Goal: Task Accomplishment & Management: Use online tool/utility

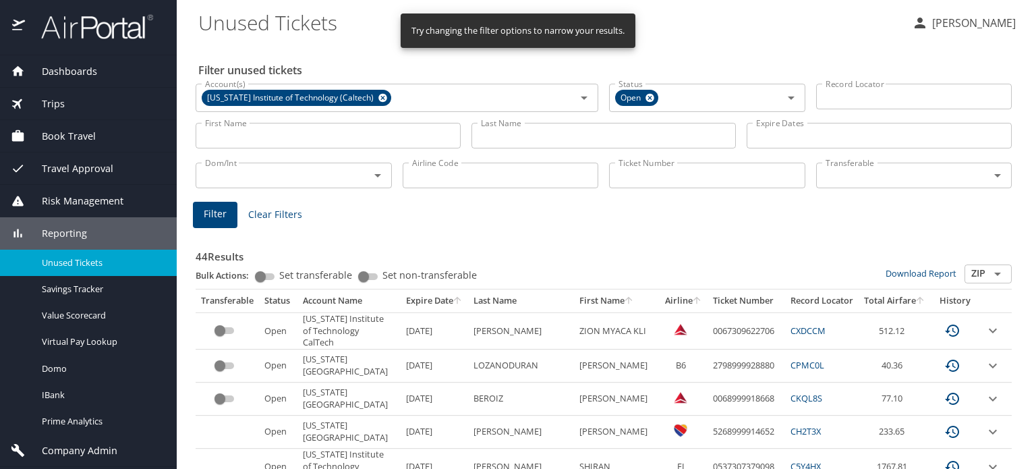
click at [59, 99] on span "Trips" at bounding box center [45, 103] width 40 height 15
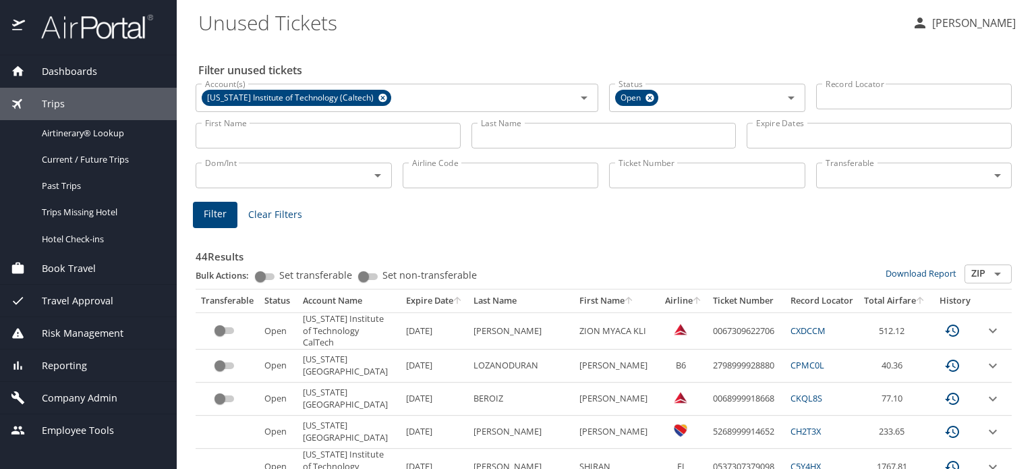
drag, startPoint x: 110, startPoint y: 140, endPoint x: 245, endPoint y: 150, distance: 135.9
click at [110, 140] on div "Airtinerary® Lookup" at bounding box center [88, 133] width 155 height 16
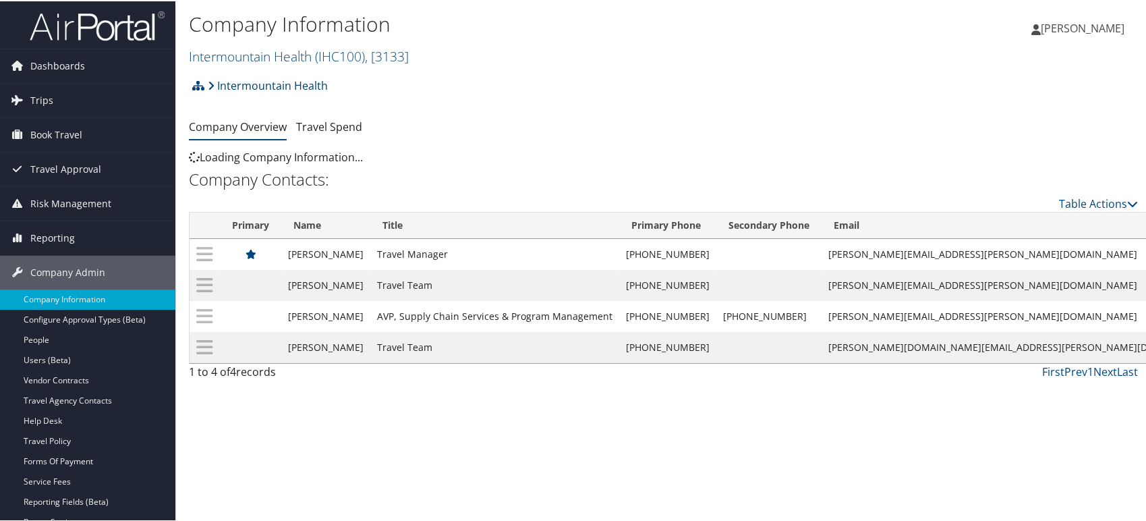
click at [251, 80] on link "Intermountain Health" at bounding box center [268, 84] width 120 height 27
click at [291, 87] on link "Intermountain Health" at bounding box center [268, 84] width 120 height 27
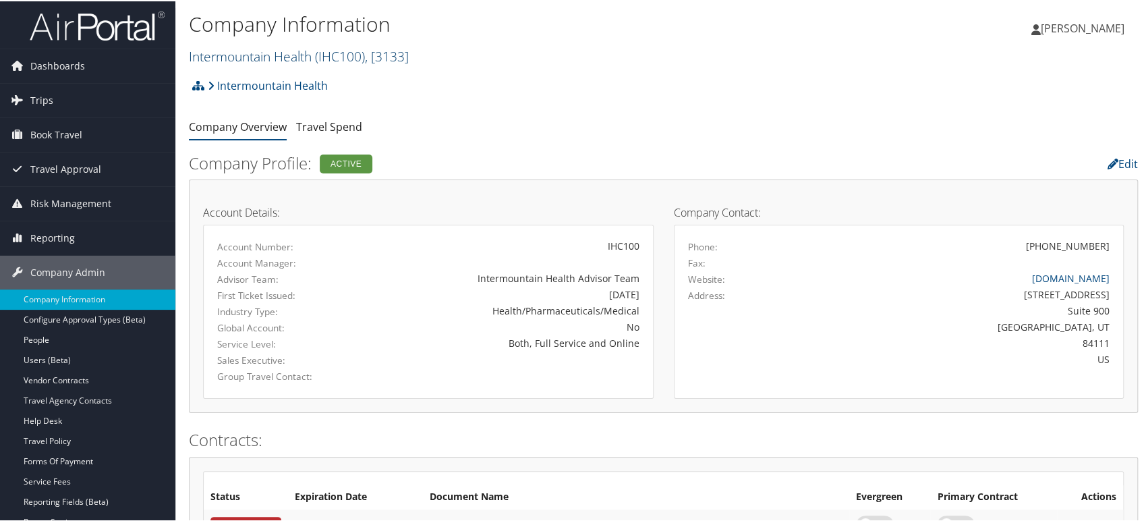
click at [316, 57] on link "Intermountain Health ( IHC100 ) , [ 3133 ]" at bounding box center [299, 55] width 220 height 18
click at [225, 55] on link "Intermountain Health ( IHC100 ) , [ 3133 ]" at bounding box center [299, 55] width 220 height 18
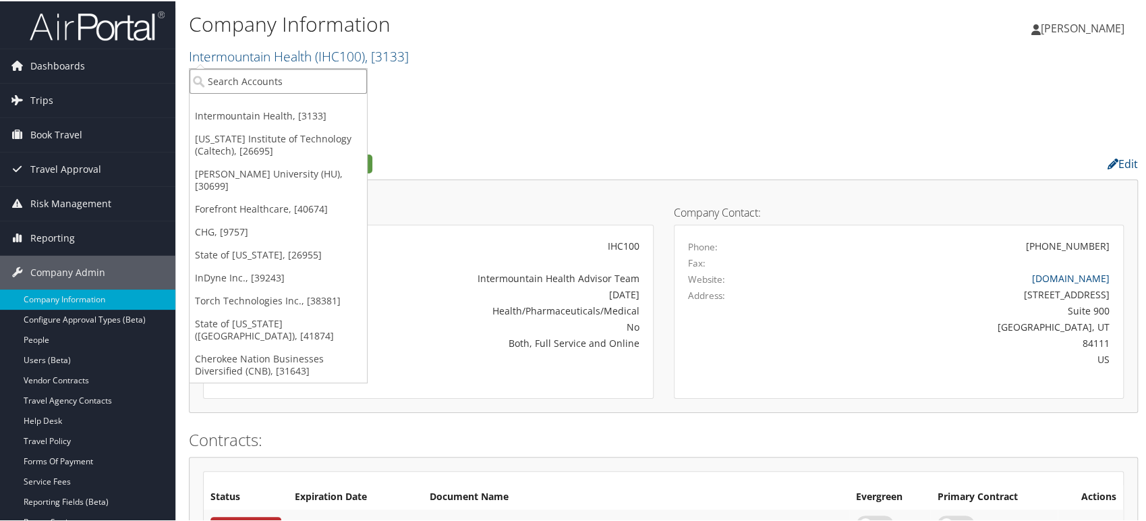
click at [223, 78] on input "search" at bounding box center [277, 79] width 177 height 25
type input "CARO"
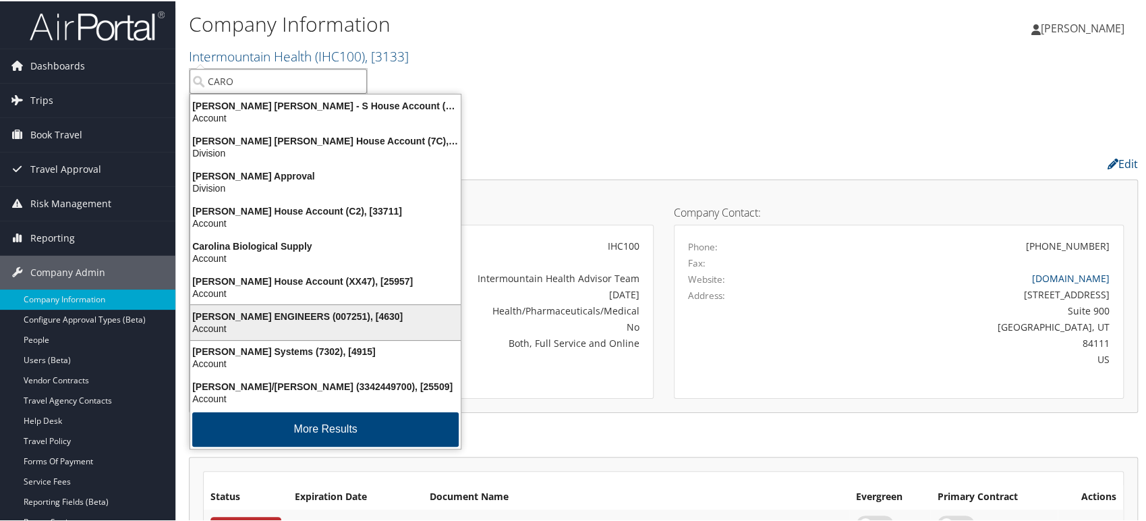
click at [272, 321] on div "Account" at bounding box center [325, 327] width 287 height 12
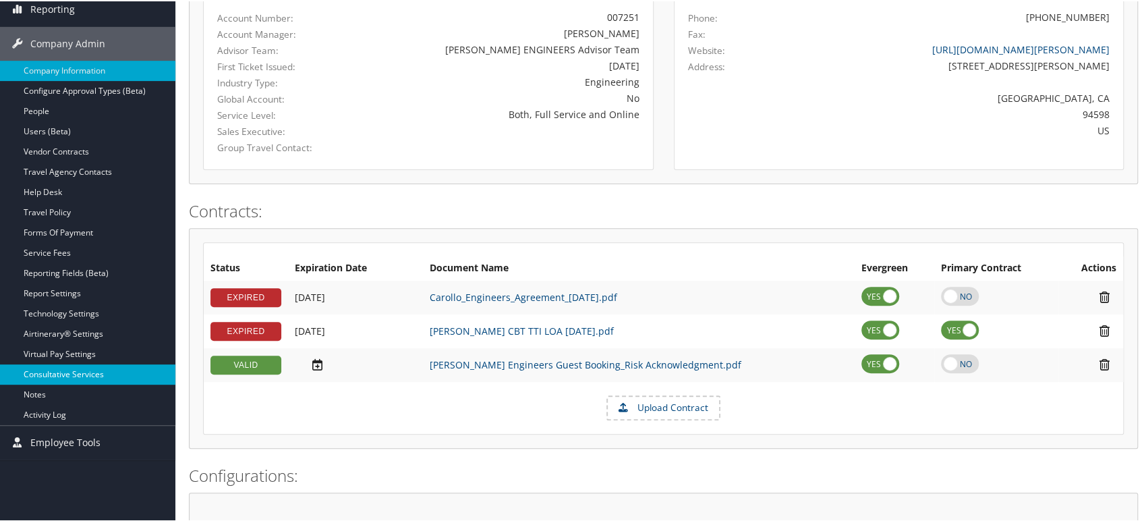
scroll to position [225, 0]
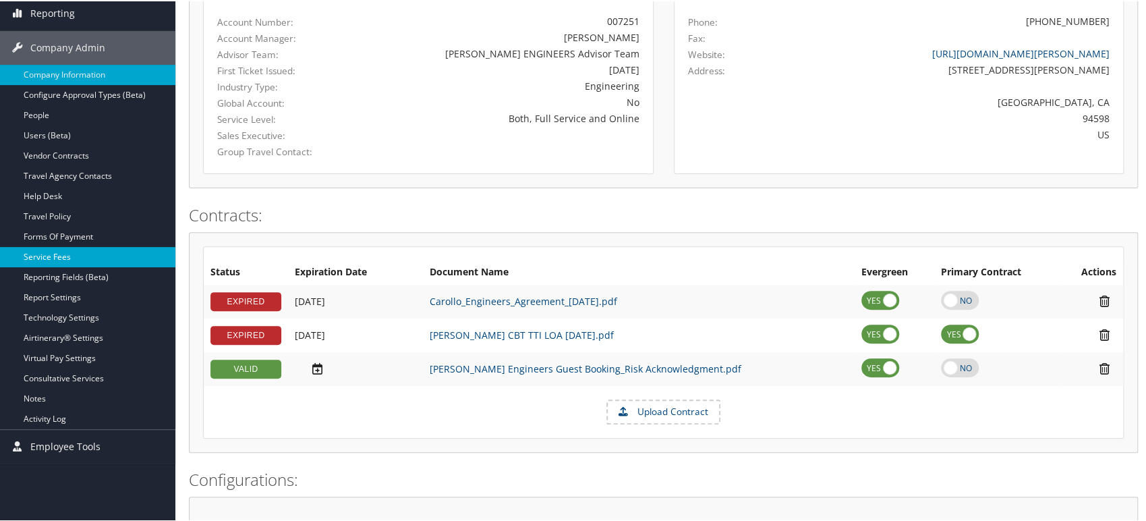
click at [69, 262] on link "Service Fees" at bounding box center [87, 255] width 175 height 20
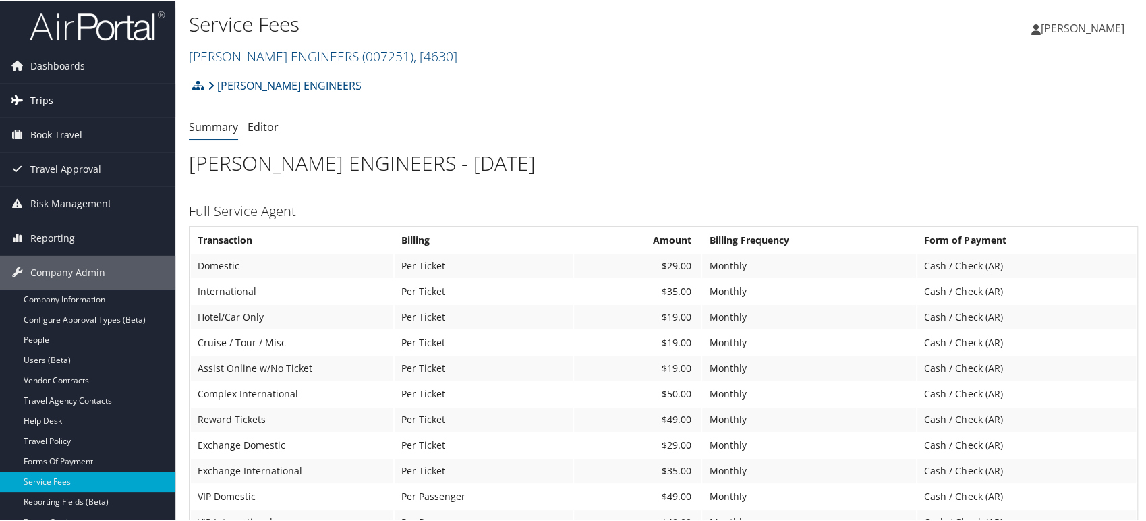
click at [54, 105] on link "Trips" at bounding box center [87, 99] width 175 height 34
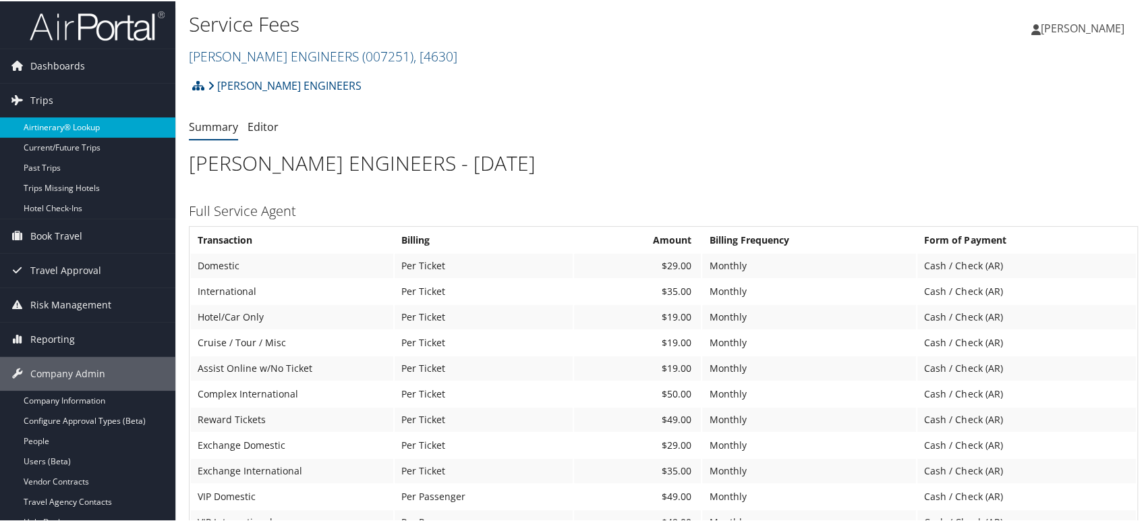
click at [57, 125] on link "Airtinerary® Lookup" at bounding box center [87, 126] width 175 height 20
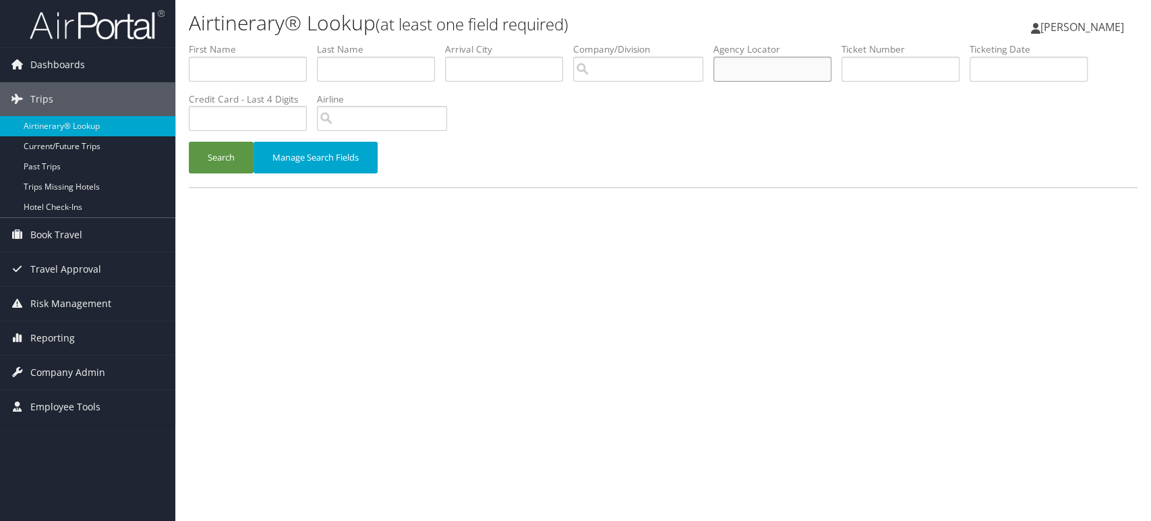
click at [773, 57] on input "text" at bounding box center [772, 69] width 118 height 25
paste input "D83SV7"
click at [205, 161] on button "Search" at bounding box center [221, 158] width 65 height 32
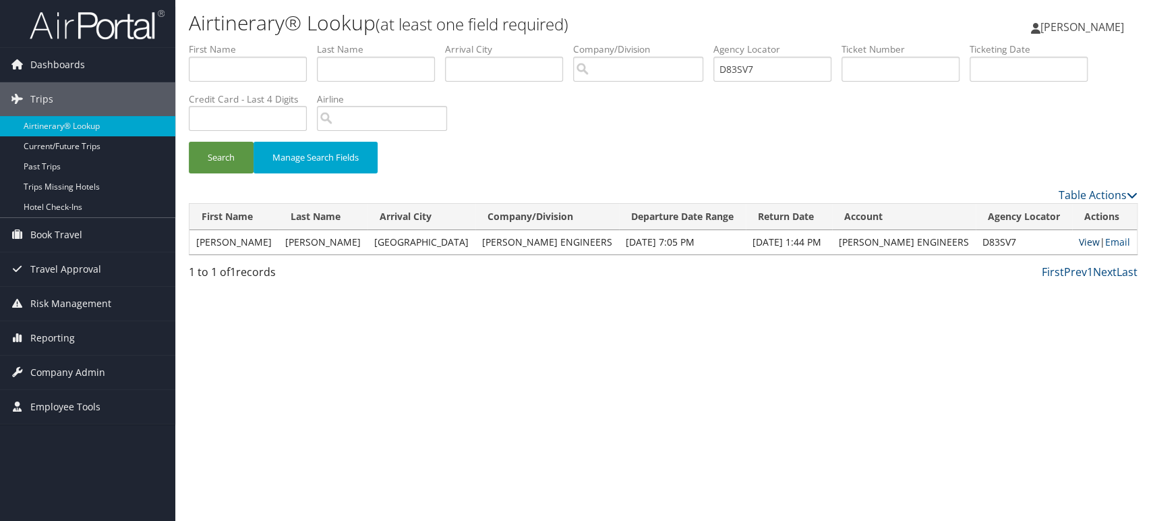
click at [1079, 245] on link "View" at bounding box center [1089, 241] width 21 height 13
drag, startPoint x: 802, startPoint y: 61, endPoint x: 473, endPoint y: 101, distance: 332.1
click at [495, 98] on form "First Name Last Name Departure City Arrival City Company/Division Airport/City …" at bounding box center [663, 114] width 949 height 144
paste input "VSC"
type input "D83VSC"
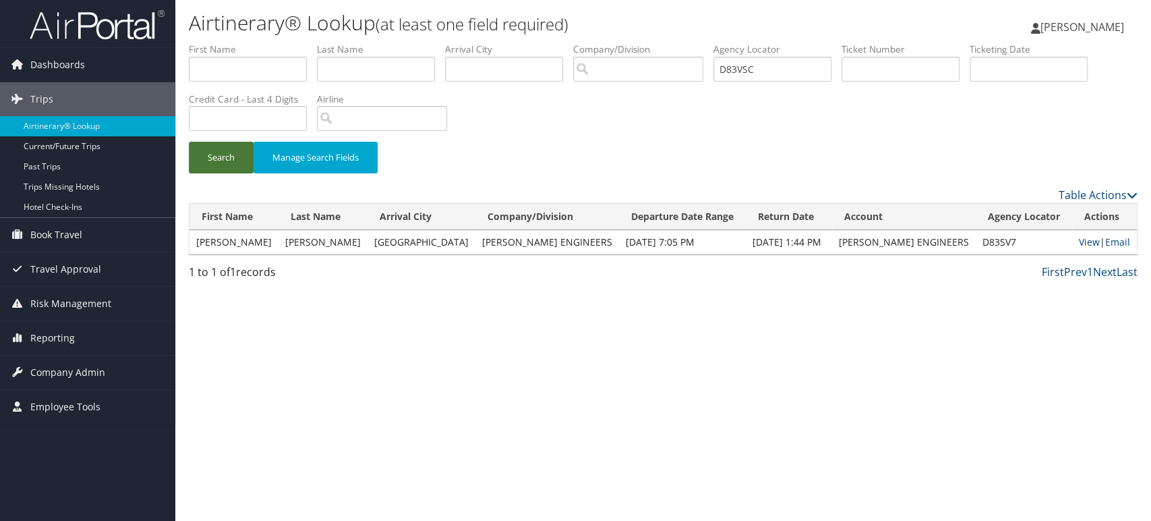
click at [212, 152] on button "Search" at bounding box center [221, 158] width 65 height 32
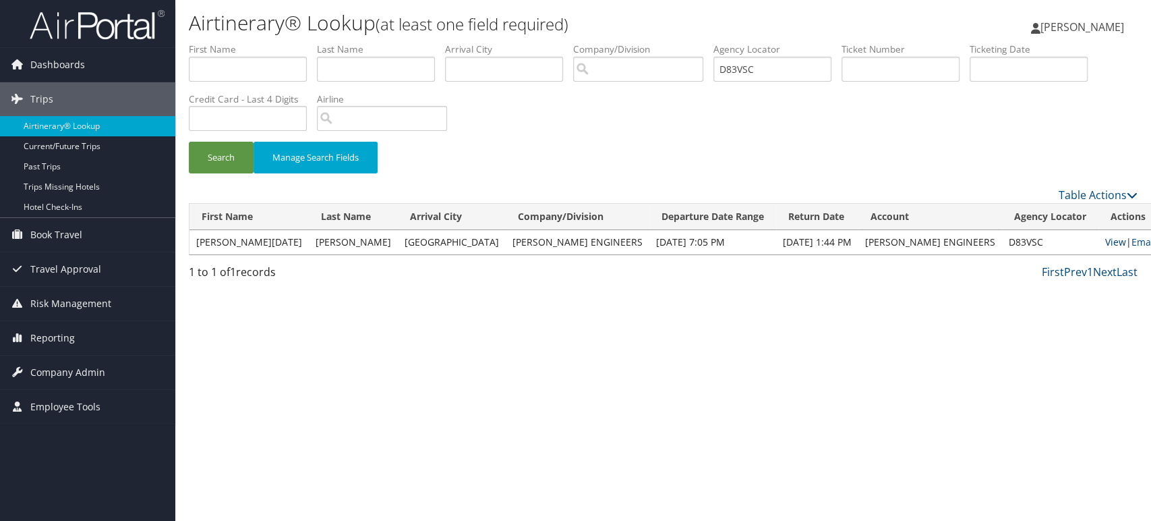
click at [1105, 244] on link "View" at bounding box center [1115, 241] width 21 height 13
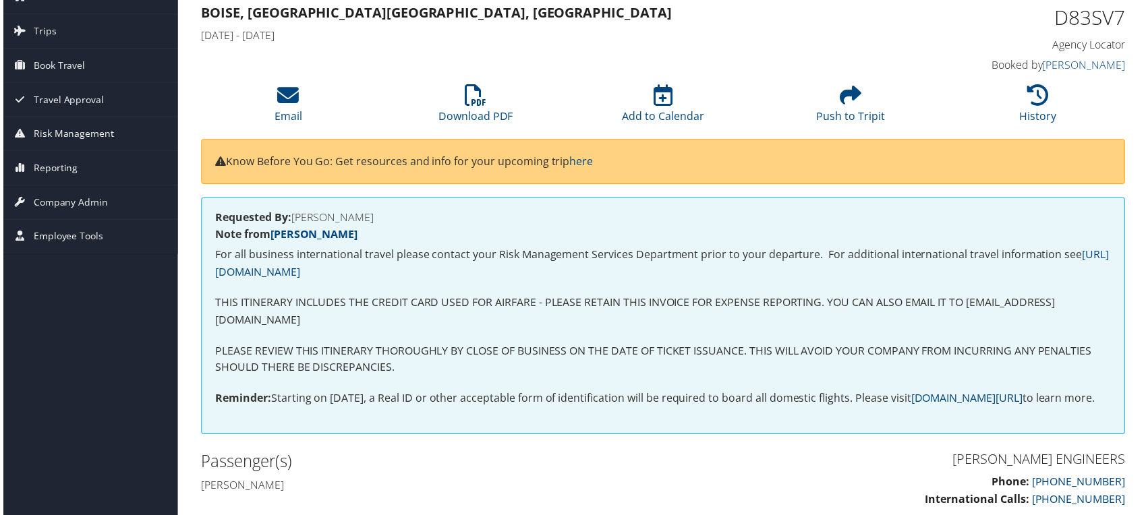
scroll to position [58, 0]
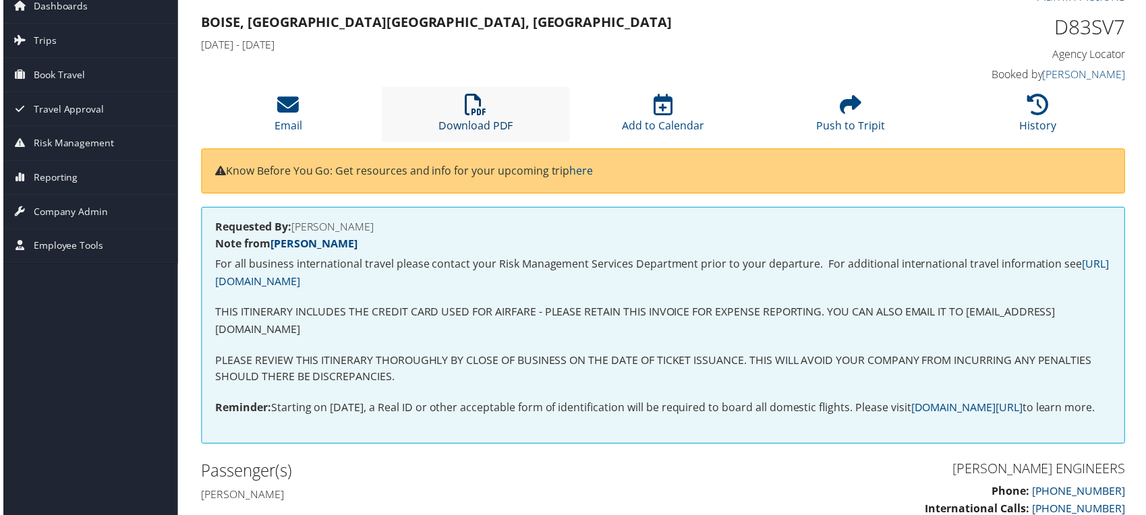
click at [477, 109] on icon at bounding box center [475, 105] width 22 height 22
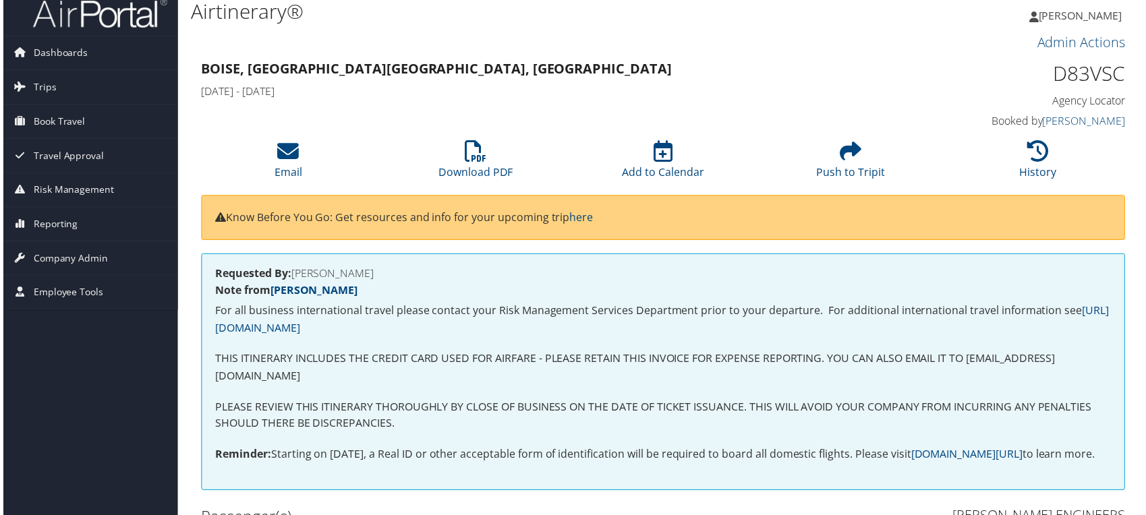
scroll to position [3, 0]
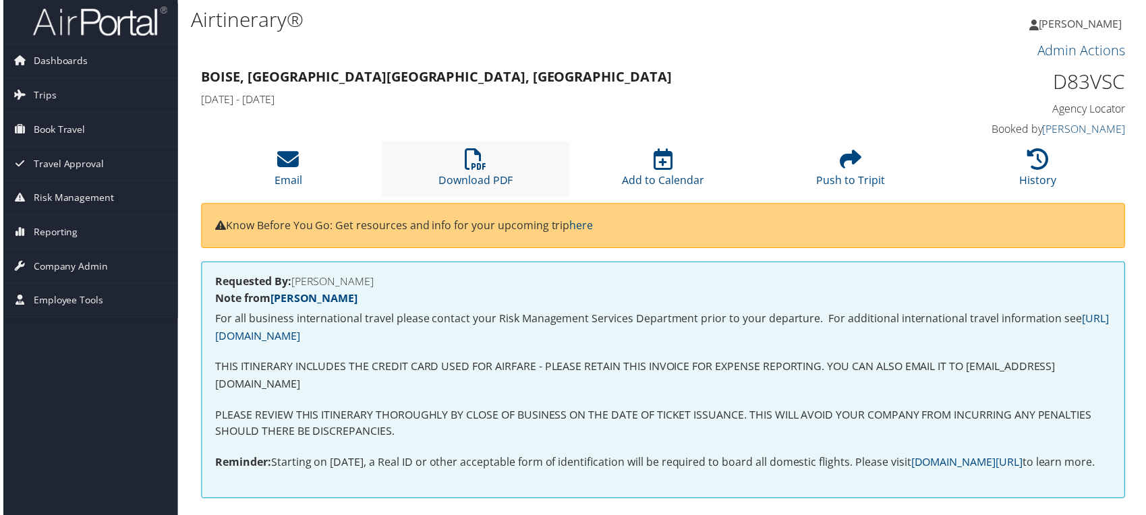
click at [463, 172] on li "Download PDF" at bounding box center [474, 169] width 188 height 55
drag, startPoint x: 62, startPoint y: 91, endPoint x: 206, endPoint y: 154, distance: 156.7
click at [62, 91] on link "Trips" at bounding box center [87, 96] width 175 height 34
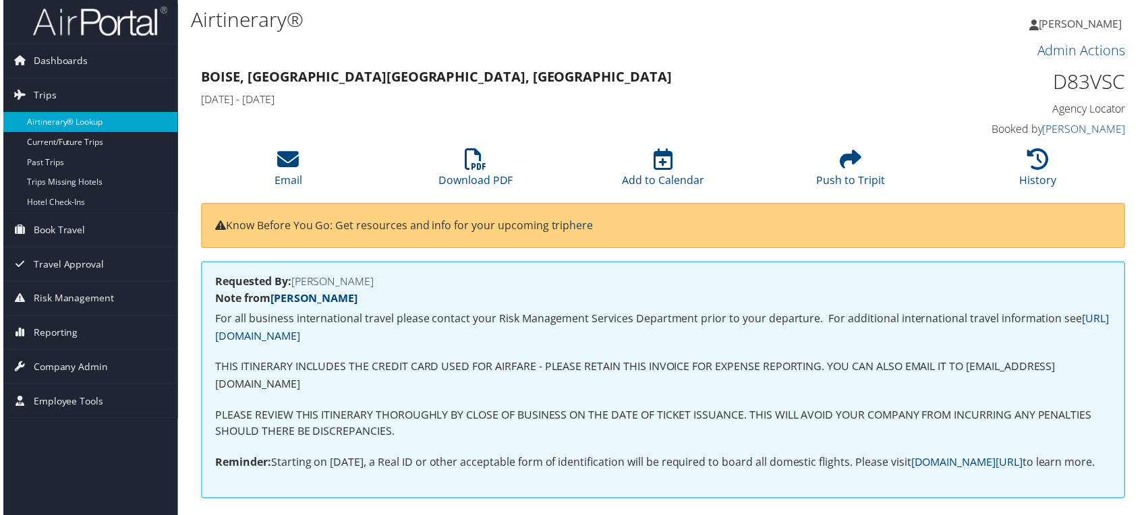
click at [69, 123] on link "Airtinerary® Lookup" at bounding box center [87, 123] width 175 height 20
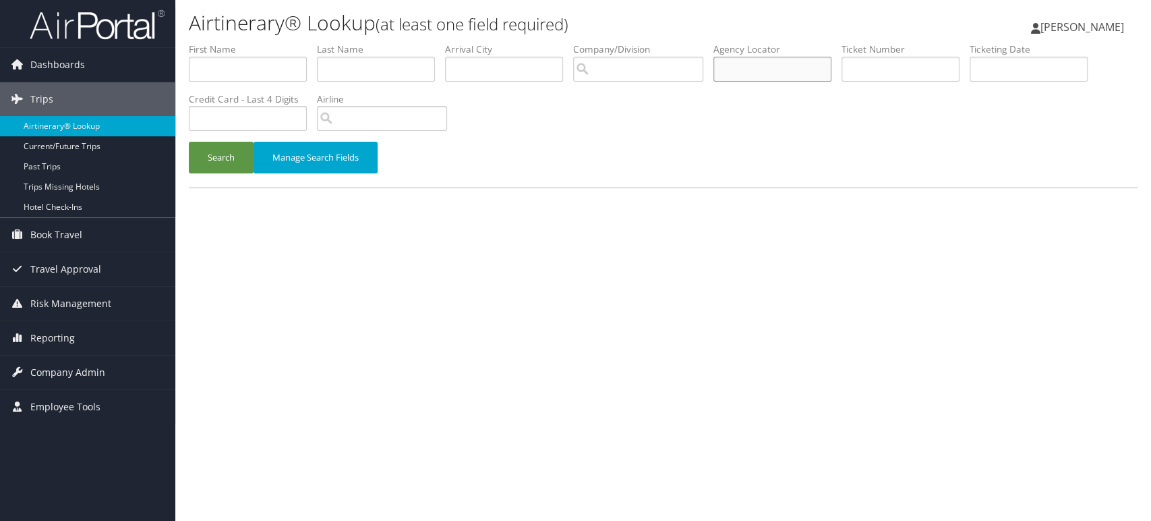
click at [767, 68] on input "text" at bounding box center [772, 69] width 118 height 25
paste input "EVNPKP"
type input "EVNPKP"
click at [222, 164] on button "Search" at bounding box center [221, 158] width 65 height 32
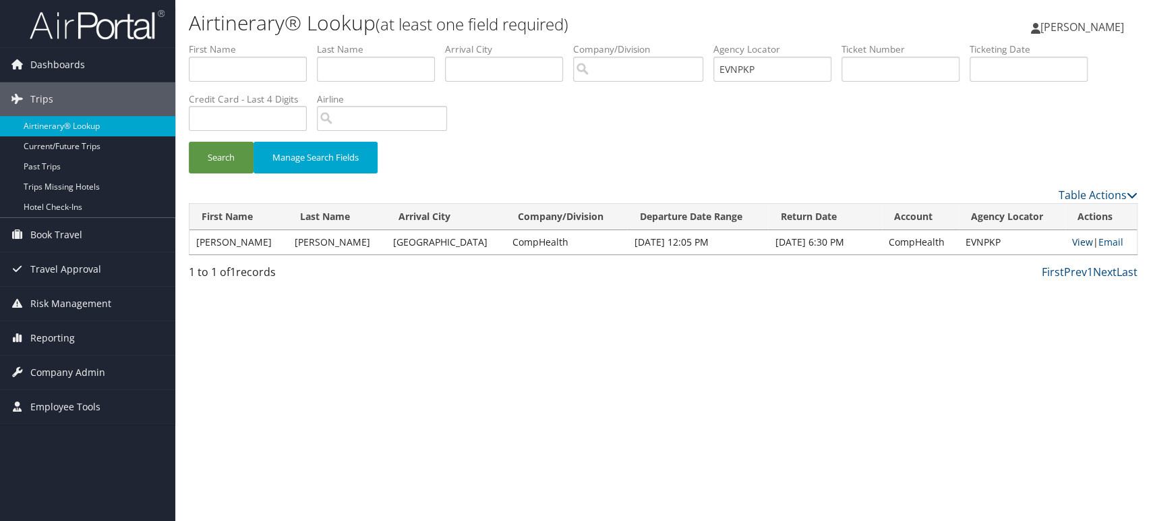
click at [1074, 239] on link "View" at bounding box center [1082, 241] width 21 height 13
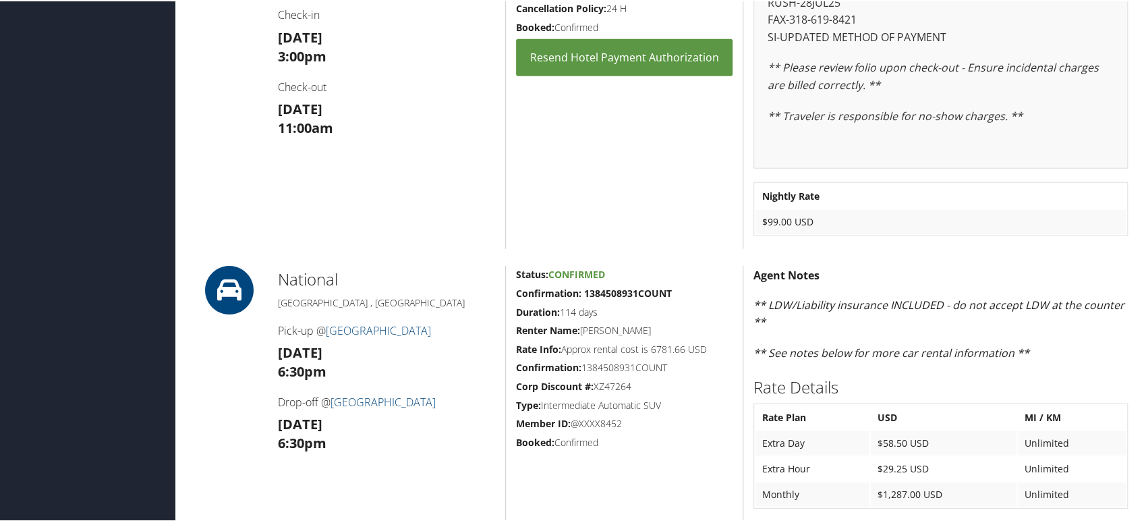
scroll to position [2472, 0]
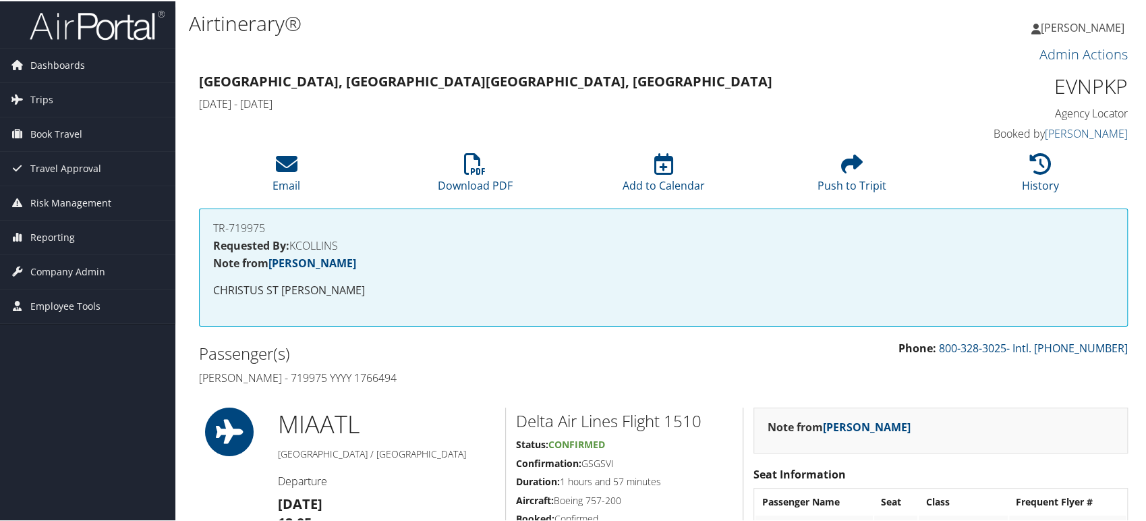
scroll to position [0, 0]
drag, startPoint x: 480, startPoint y: 185, endPoint x: 563, endPoint y: 274, distance: 121.2
click at [480, 185] on link "Download PDF" at bounding box center [475, 176] width 75 height 32
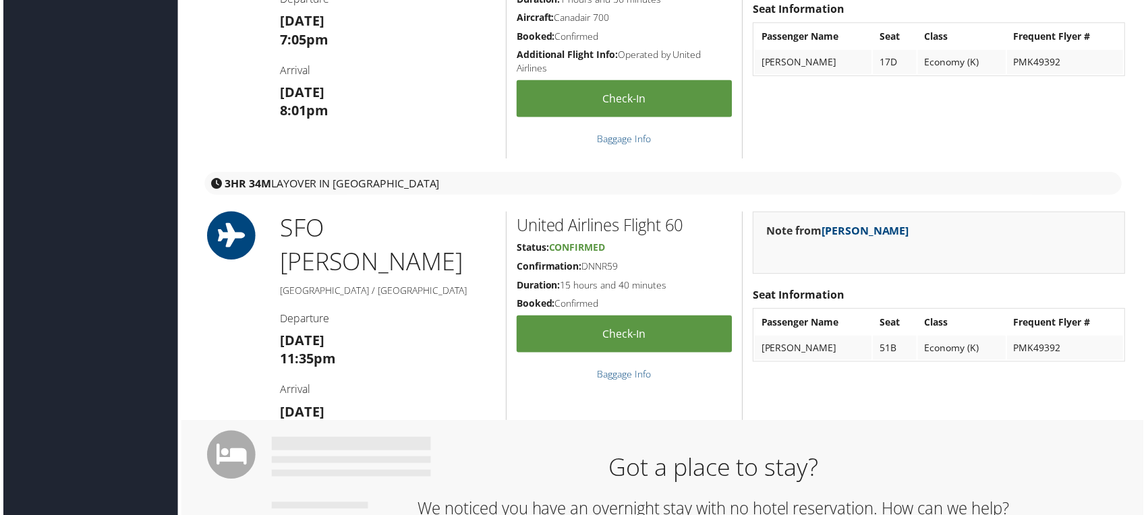
scroll to position [749, 0]
